Goal: Obtain resource: Download file/media

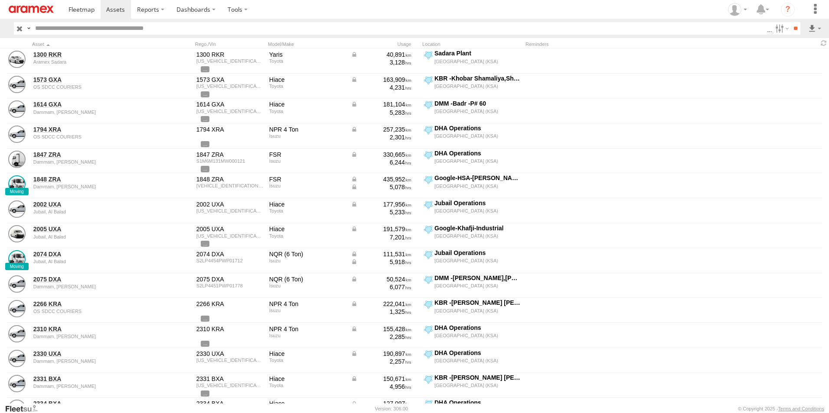
scroll to position [0, 0]
click at [0, 0] on label at bounding box center [0, 0] width 0 height 0
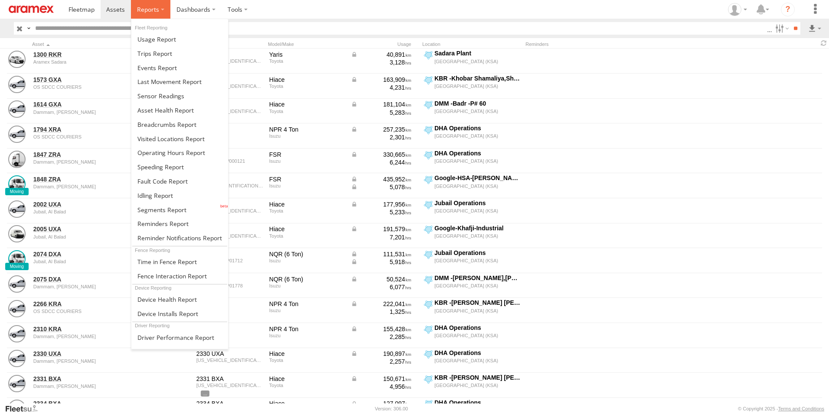
click at [161, 6] on label at bounding box center [150, 9] width 39 height 19
click at [169, 79] on span at bounding box center [169, 82] width 64 height 8
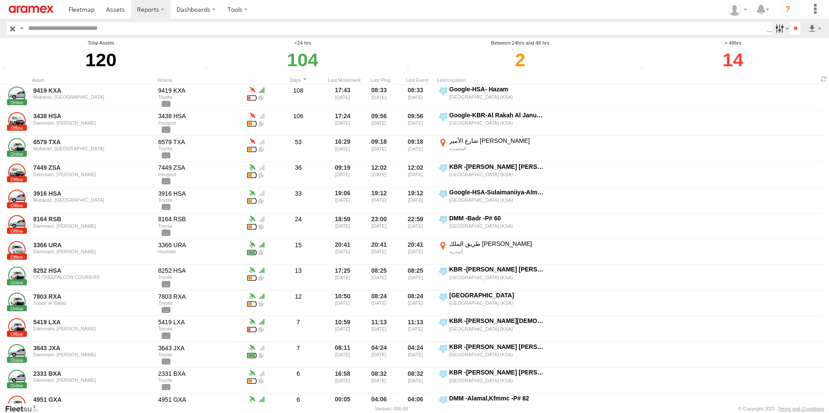
click at [782, 28] on label at bounding box center [780, 28] width 19 height 13
click at [793, 28] on input "**" at bounding box center [795, 28] width 10 height 13
click at [812, 28] on label at bounding box center [814, 28] width 15 height 13
click at [805, 58] on link at bounding box center [791, 59] width 53 height 13
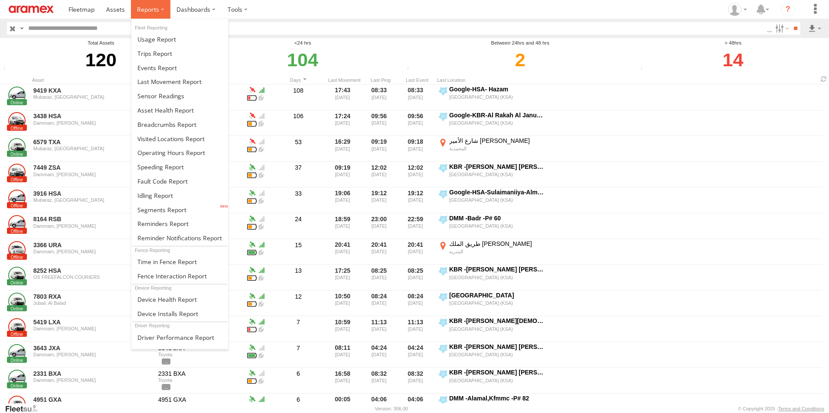
click at [161, 9] on label at bounding box center [150, 9] width 39 height 19
click at [172, 168] on span at bounding box center [160, 167] width 46 height 8
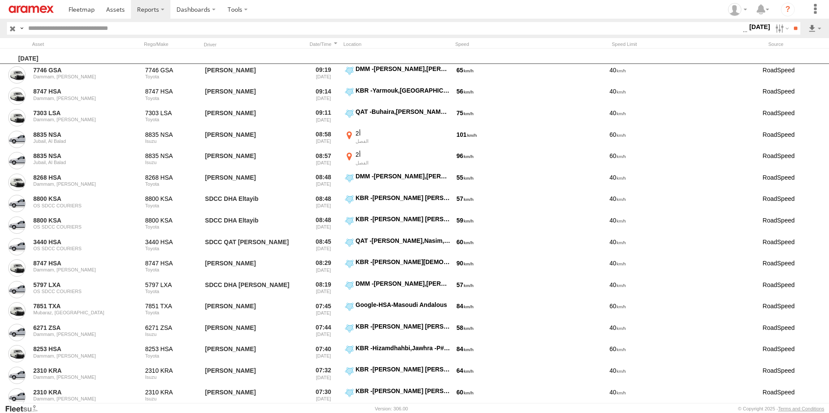
click at [754, 23] on label "[DATE]" at bounding box center [759, 27] width 24 height 10
click at [0, 0] on label at bounding box center [0, 0] width 0 height 0
click at [793, 31] on input "**" at bounding box center [795, 28] width 10 height 13
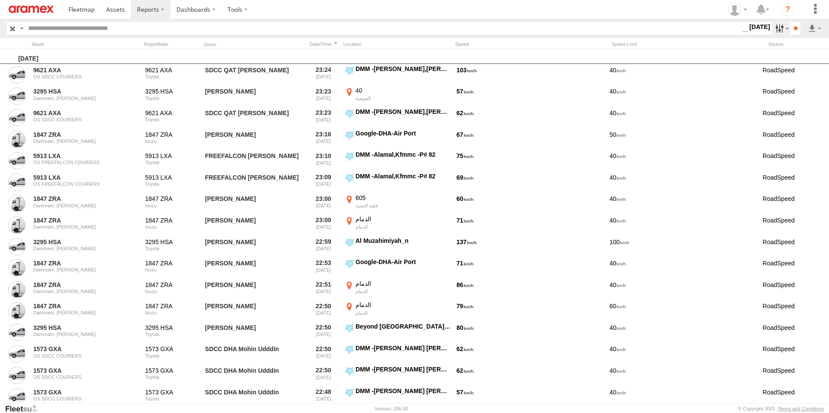
click at [782, 23] on label at bounding box center [780, 28] width 19 height 13
click at [813, 24] on label at bounding box center [814, 28] width 15 height 13
click at [790, 30] on input "**" at bounding box center [795, 28] width 10 height 13
click at [812, 30] on label at bounding box center [814, 28] width 15 height 13
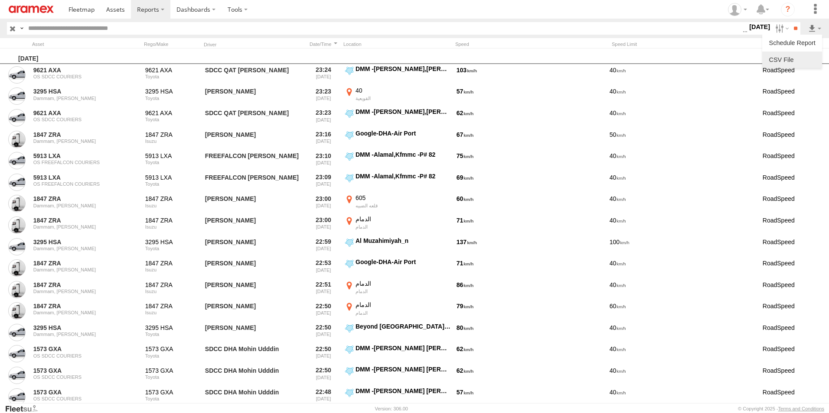
click at [802, 60] on link at bounding box center [791, 59] width 53 height 13
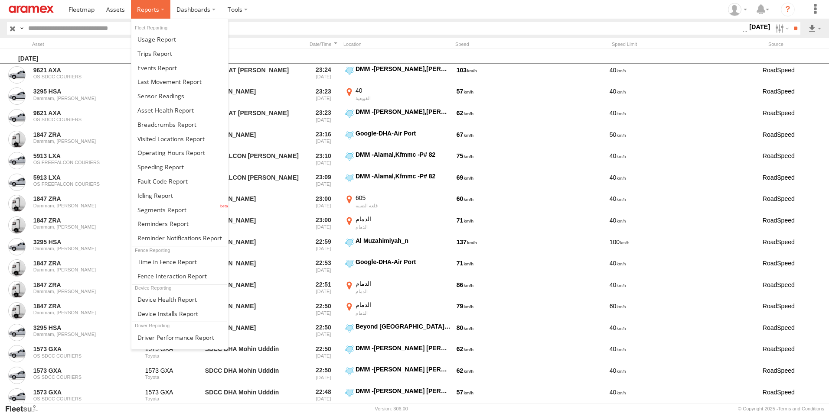
click at [159, 8] on label at bounding box center [150, 9] width 39 height 19
click at [154, 209] on span at bounding box center [161, 210] width 49 height 8
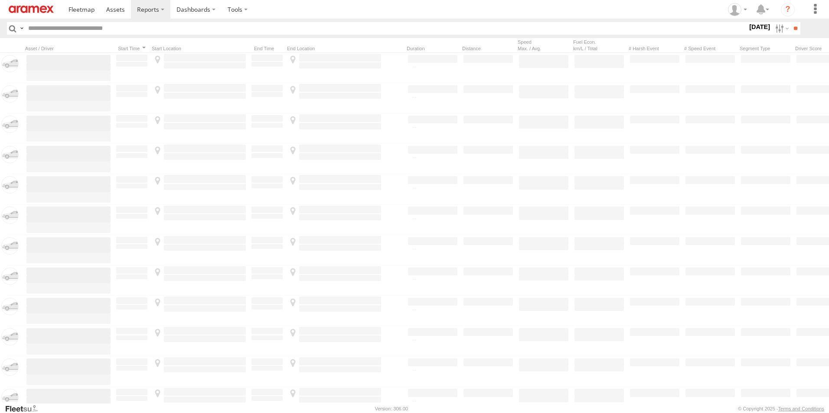
click at [747, 28] on label "[DATE]" at bounding box center [759, 27] width 24 height 10
click at [0, 0] on label at bounding box center [0, 0] width 0 height 0
click at [0, 0] on span "[GEOGRAPHIC_DATA] (KSA)" at bounding box center [0, 0] width 0 height 0
click at [0, 0] on span "DHA - Dharan" at bounding box center [0, 0] width 0 height 0
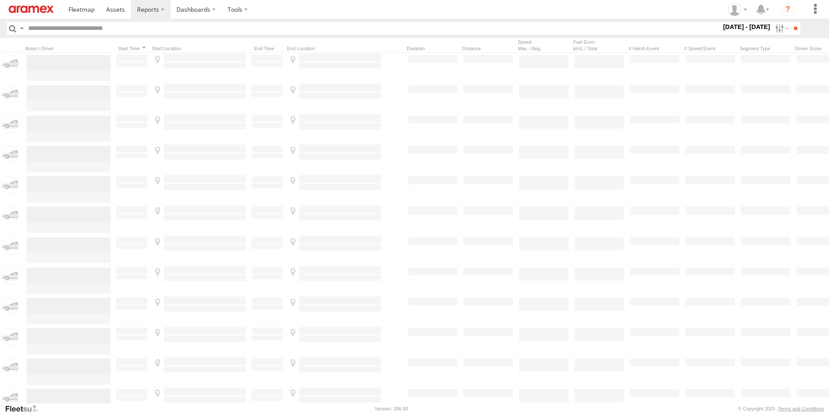
click at [0, 0] on span "DHA Logistics" at bounding box center [0, 0] width 0 height 0
click at [0, 0] on span "Defleeted Vehicles DHA" at bounding box center [0, 0] width 0 height 0
click at [790, 29] on input "**" at bounding box center [795, 28] width 10 height 13
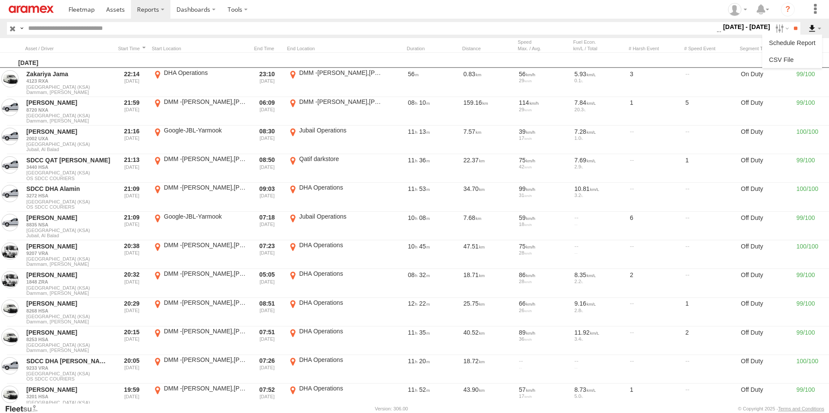
click at [813, 30] on label at bounding box center [814, 28] width 15 height 13
click at [793, 61] on link at bounding box center [791, 59] width 53 height 13
